Goal: Transaction & Acquisition: Purchase product/service

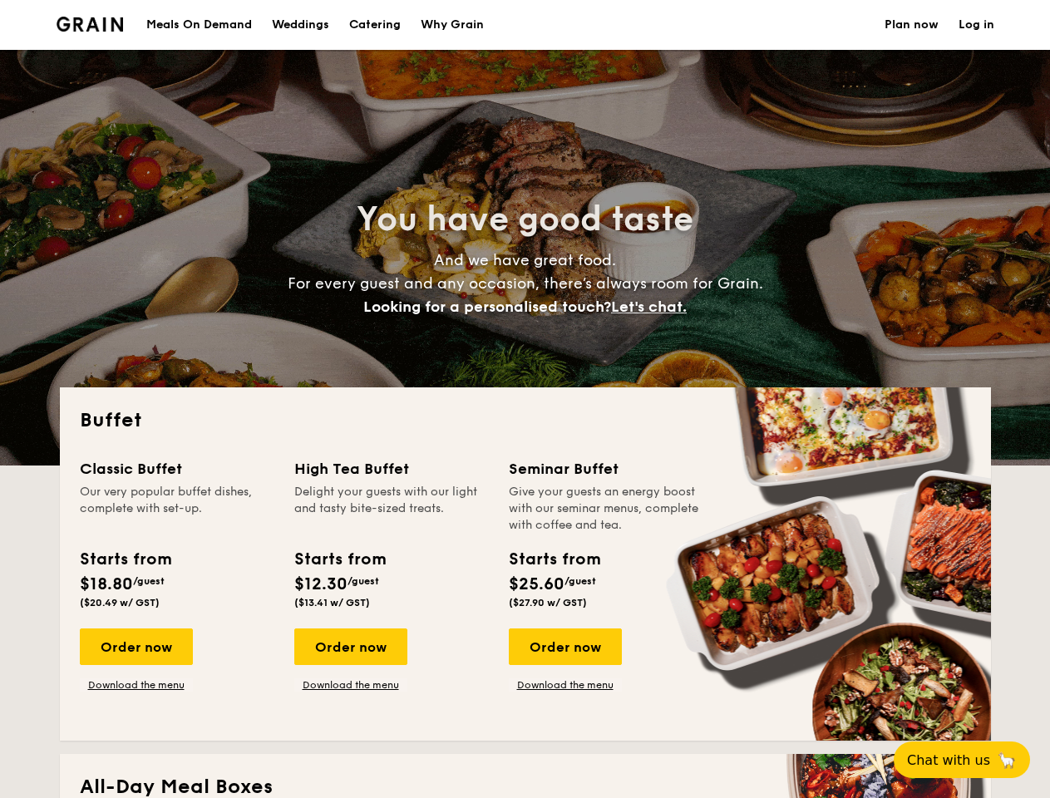
select select
click at [525, 399] on div "Buffet Classic Buffet Our very popular buffet dishes, complete with set-up. Sta…" at bounding box center [525, 563] width 931 height 353
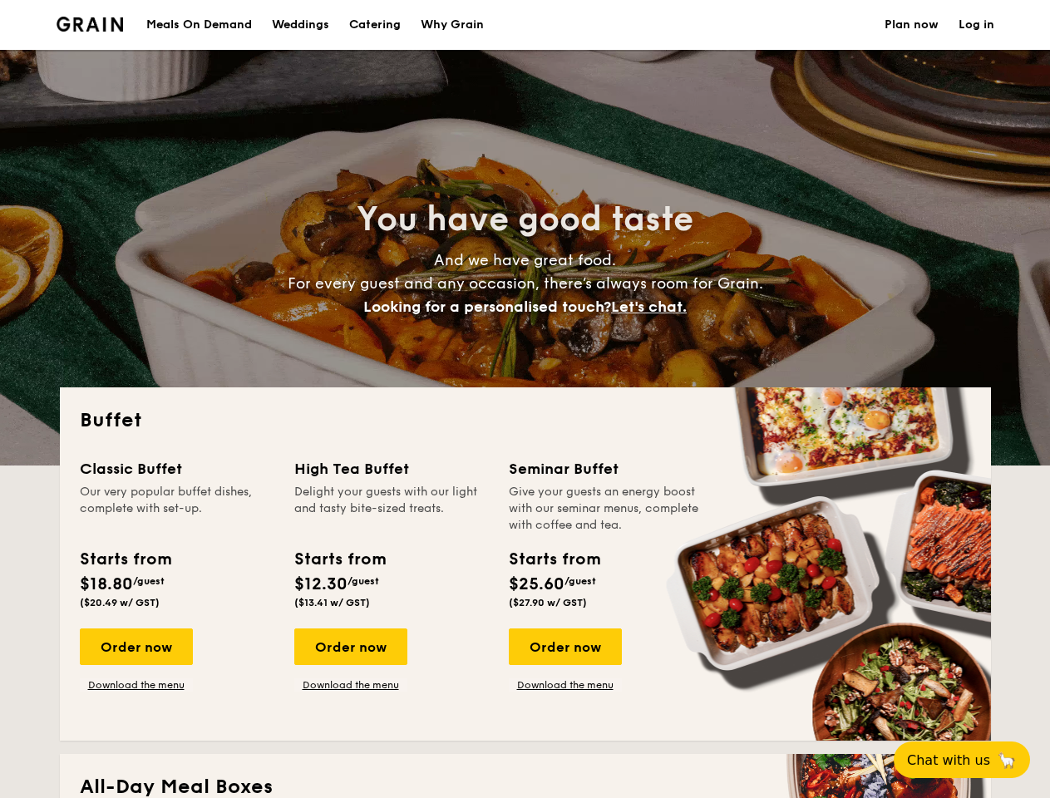
click at [976, 25] on link "Log in" at bounding box center [977, 25] width 36 height 50
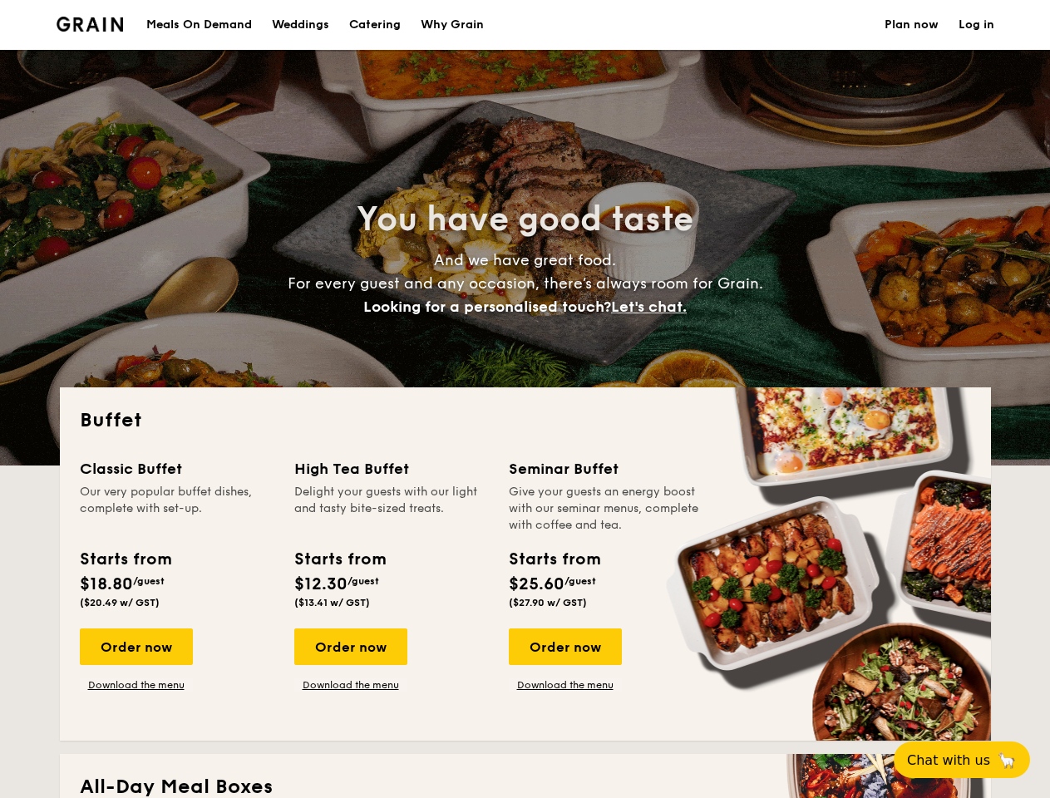
click at [653, 307] on span "Let's chat." at bounding box center [649, 307] width 76 height 18
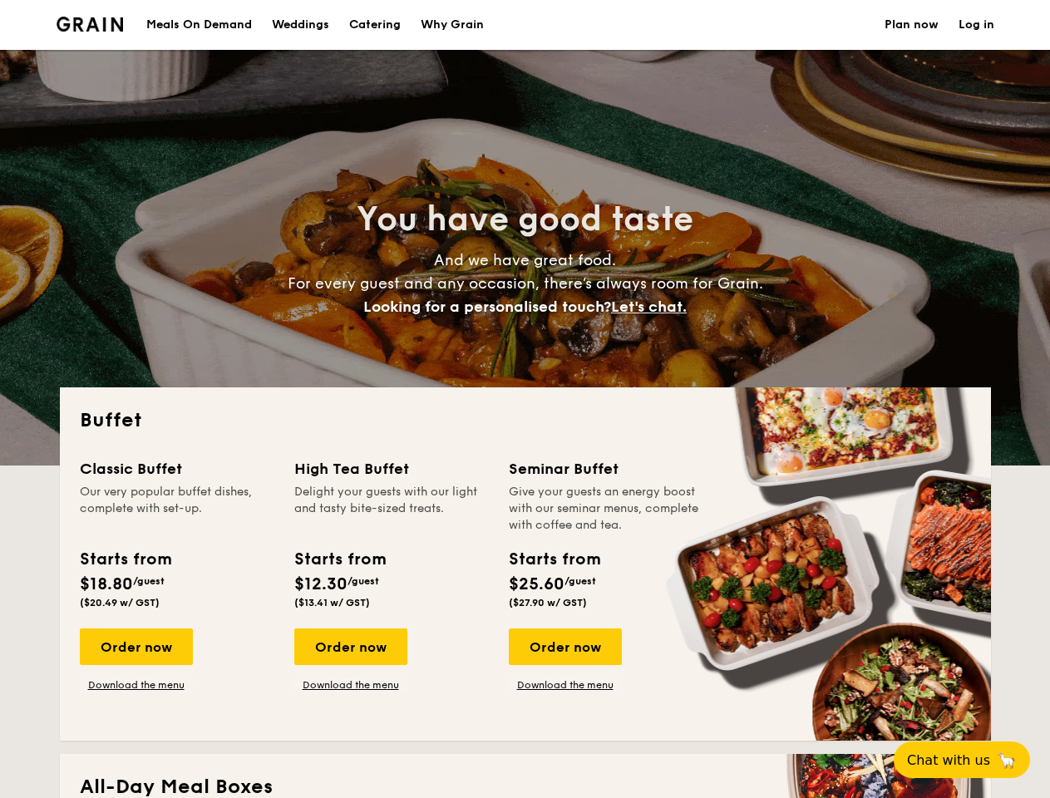
click at [136, 647] on div "Order now" at bounding box center [136, 647] width 113 height 37
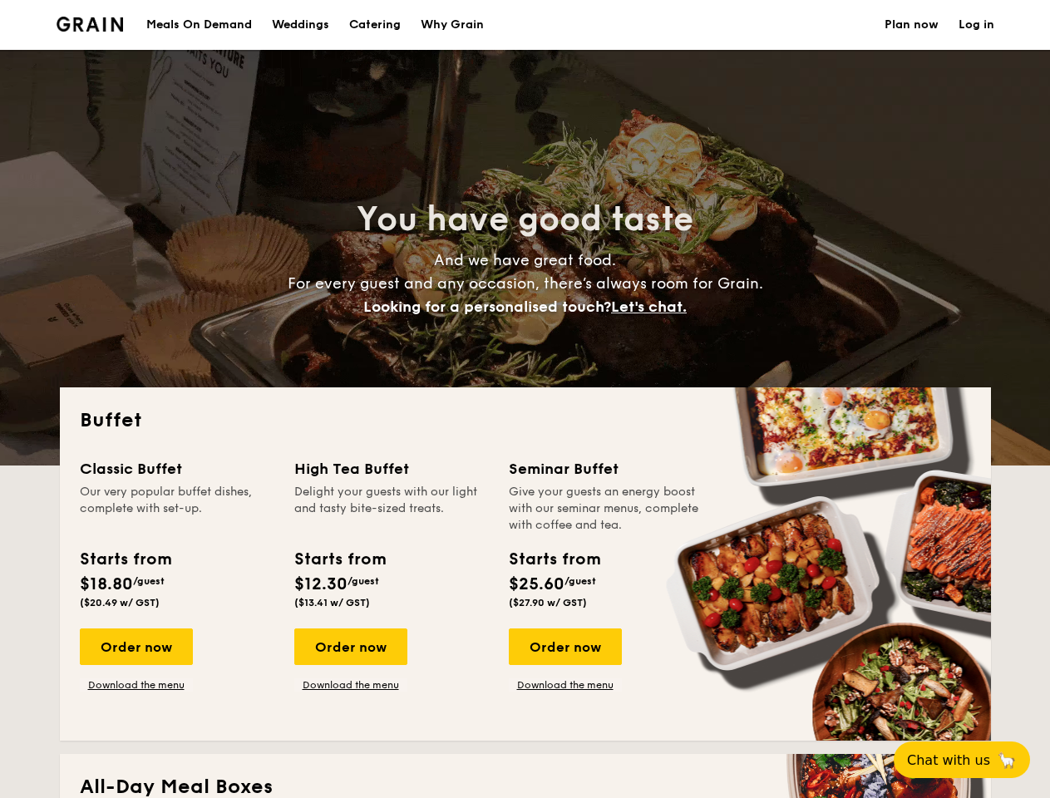
click at [350, 647] on div "Order now" at bounding box center [350, 647] width 113 height 37
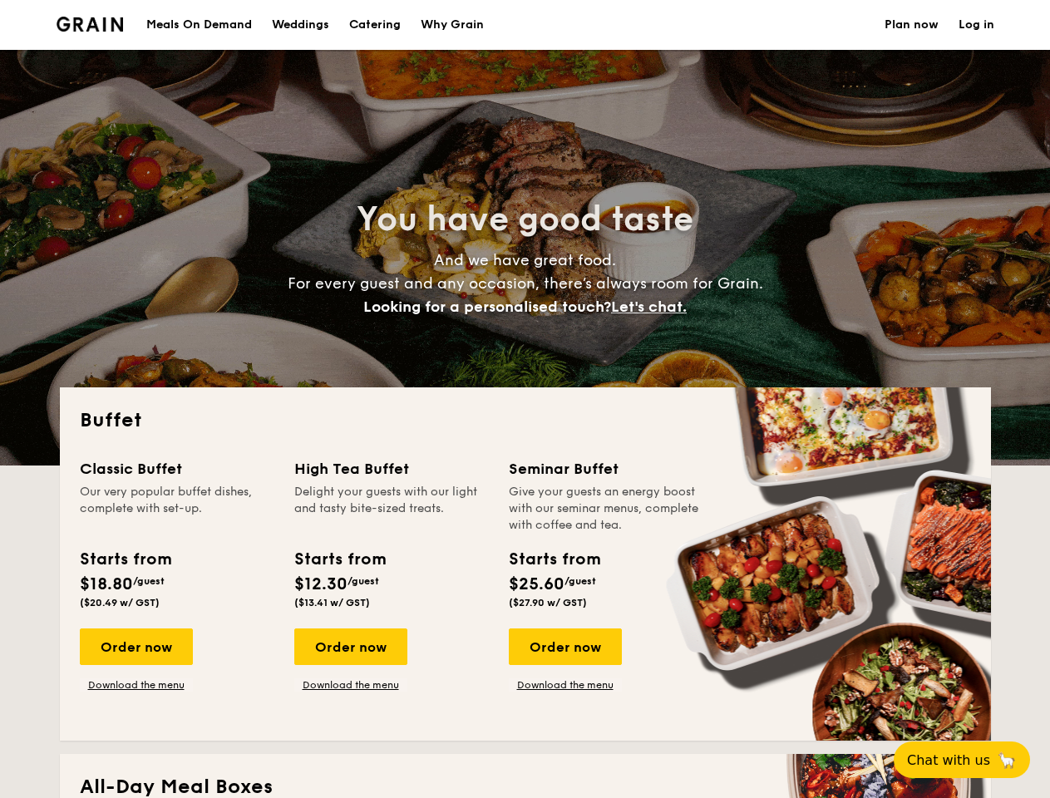
click at [565, 647] on div "Order now" at bounding box center [565, 647] width 113 height 37
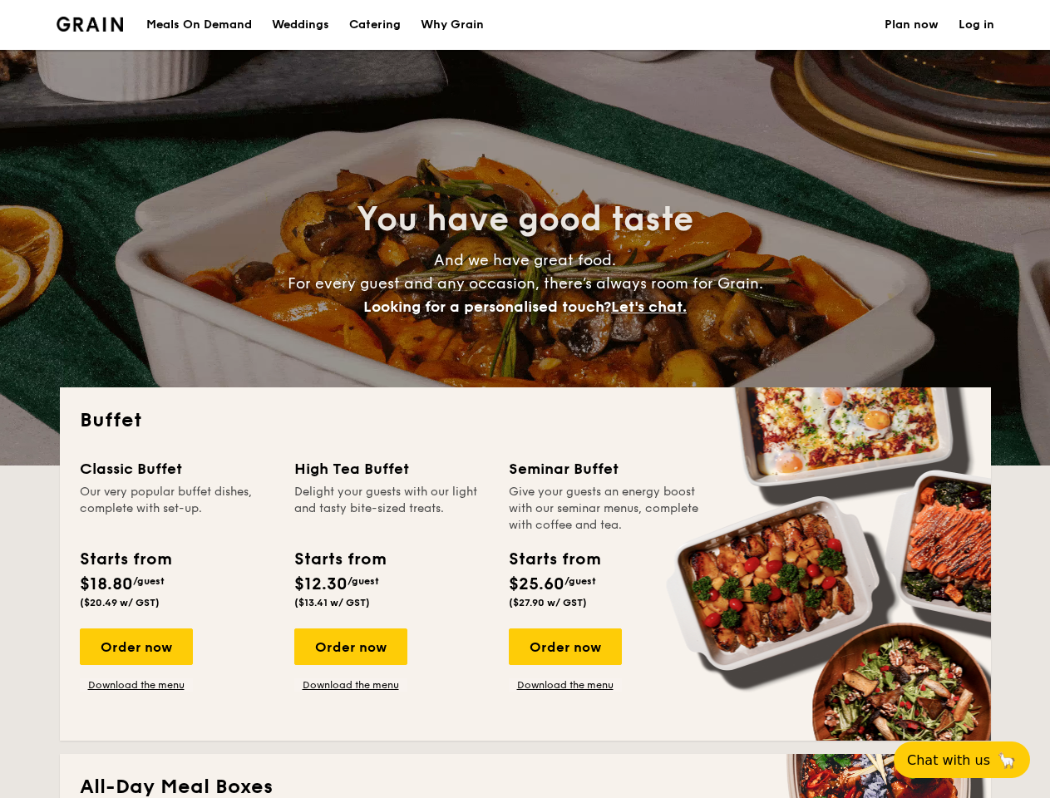
click at [971, 760] on span "Chat with us" at bounding box center [948, 760] width 83 height 16
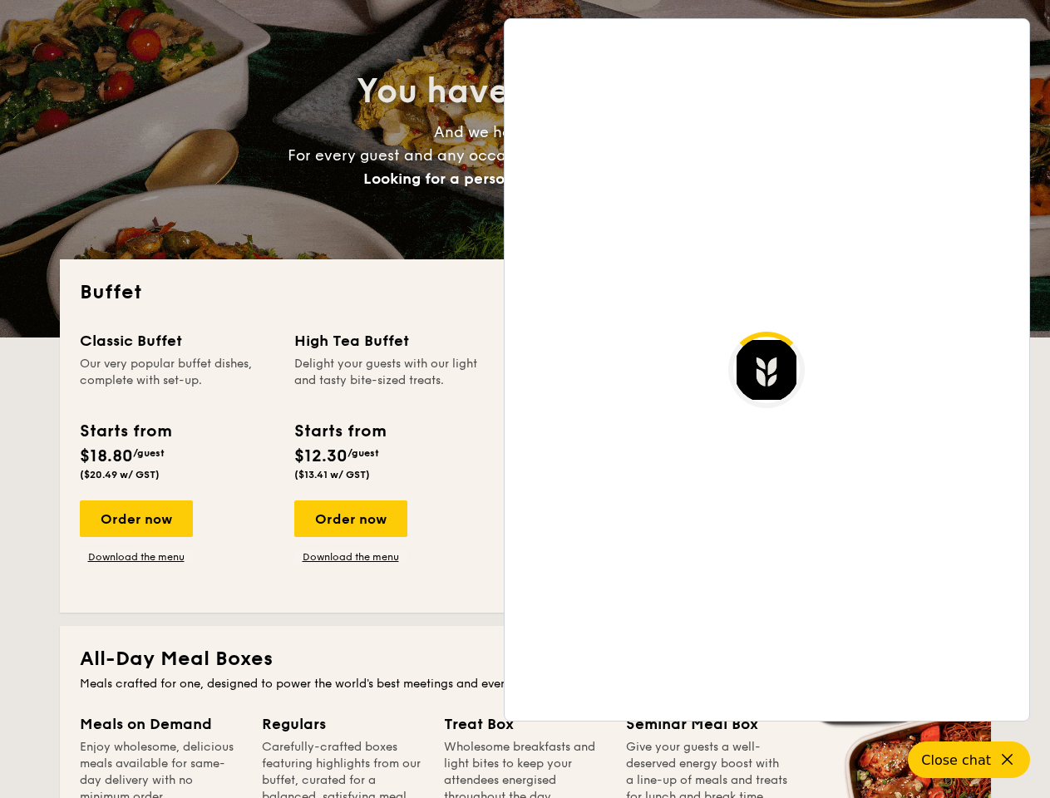
scroll to position [2853, 0]
